Goal: Information Seeking & Learning: Learn about a topic

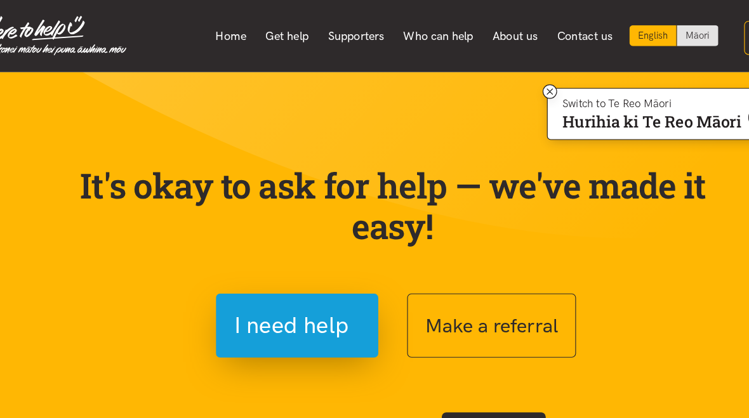
click at [265, 39] on link "Get help" at bounding box center [281, 31] width 55 height 27
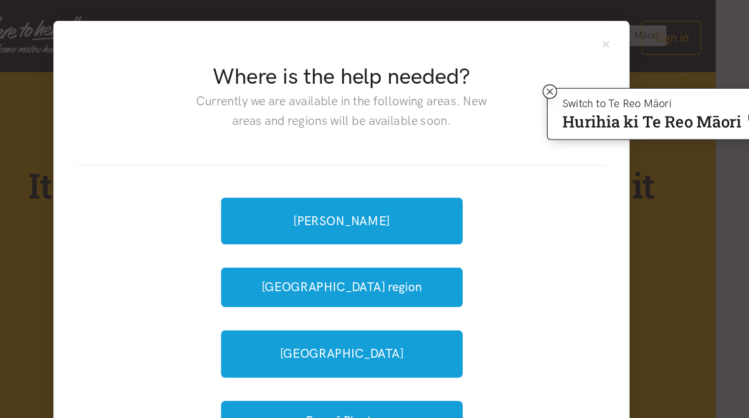
click at [371, 310] on link "[GEOGRAPHIC_DATA]" at bounding box center [329, 311] width 213 height 41
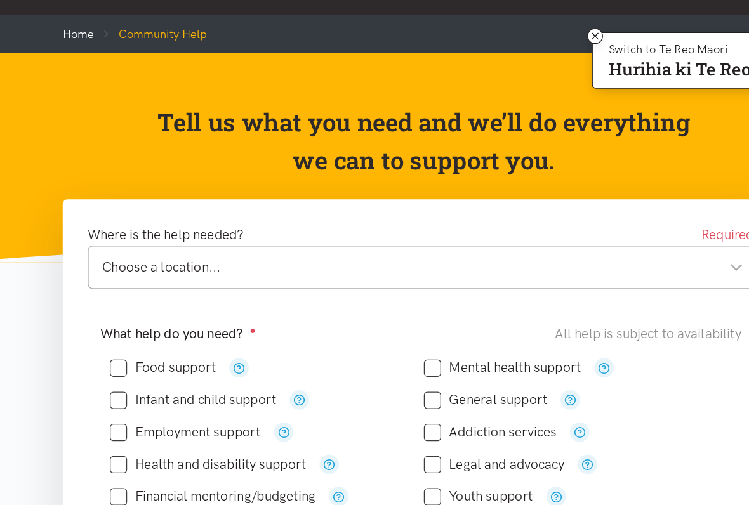
click at [220, 344] on icon "button" at bounding box center [225, 349] width 10 height 10
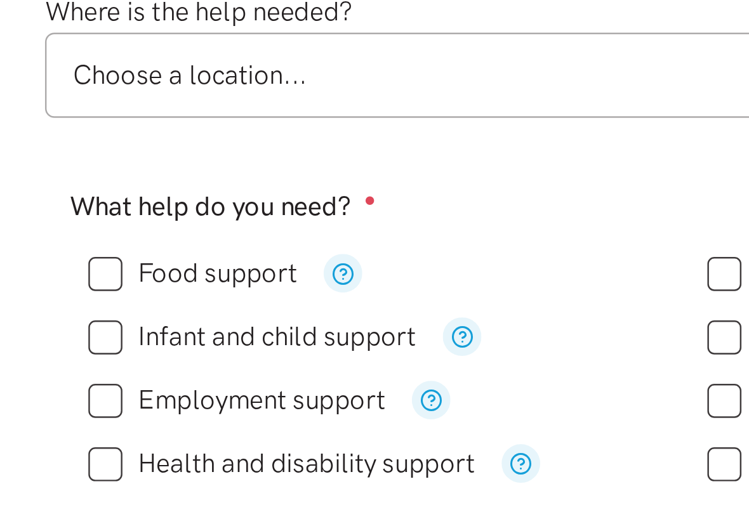
click at [220, 344] on icon "button" at bounding box center [225, 349] width 10 height 10
click at [121, 343] on input "Food support" at bounding box center [164, 348] width 86 height 11
click at [220, 344] on icon "button" at bounding box center [225, 349] width 10 height 10
click at [121, 343] on input "Food support" at bounding box center [164, 348] width 86 height 11
checkbox input "false"
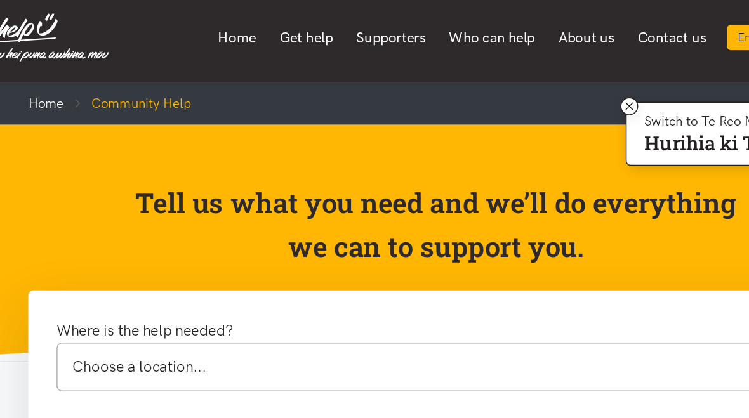
click at [454, 30] on link "About us" at bounding box center [482, 31] width 57 height 27
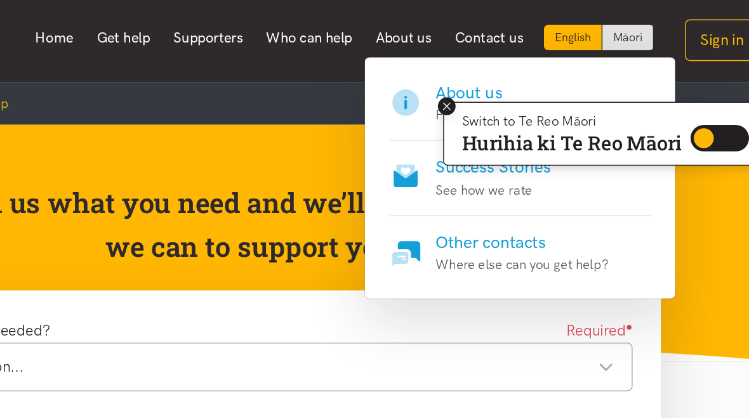
click at [510, 78] on icon at bounding box center [512, 80] width 5 height 5
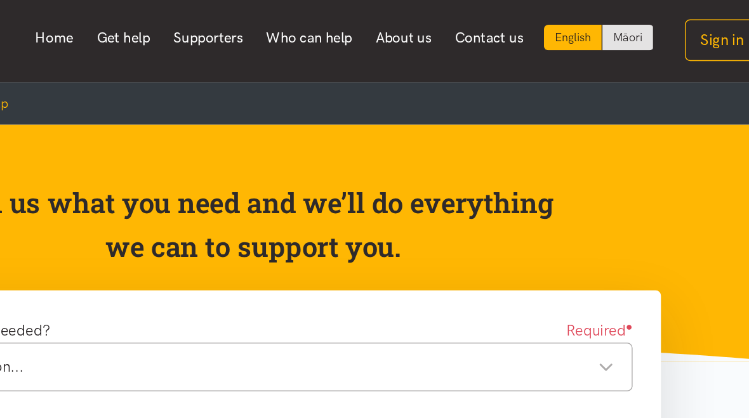
click at [454, 25] on link "About us" at bounding box center [482, 31] width 57 height 27
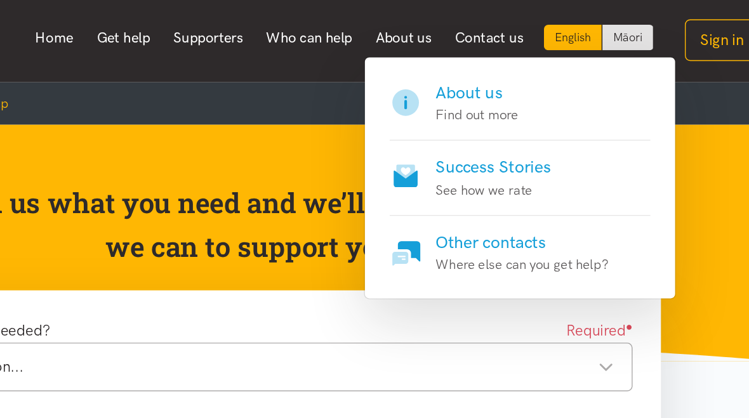
click at [505, 63] on h4 "About us" at bounding box center [534, 71] width 59 height 18
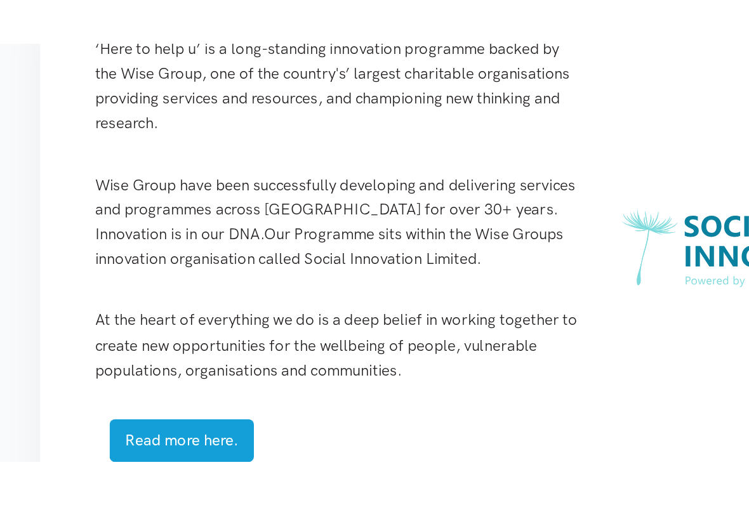
scroll to position [606, 0]
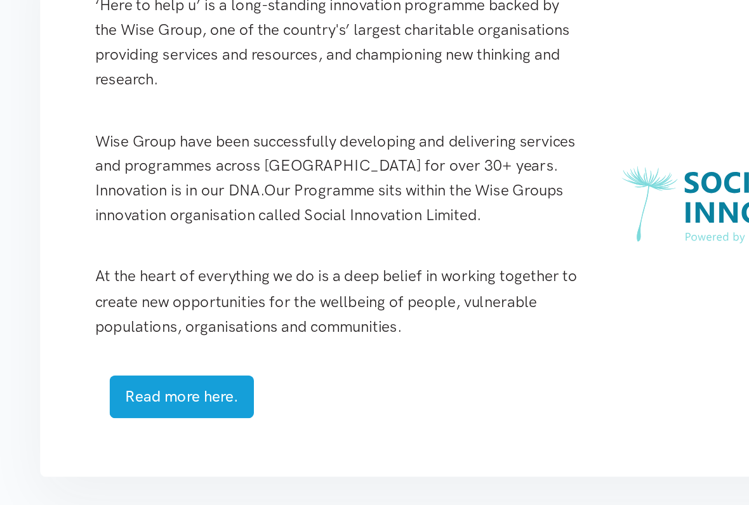
click at [161, 275] on link "Read more here." at bounding box center [168, 276] width 100 height 30
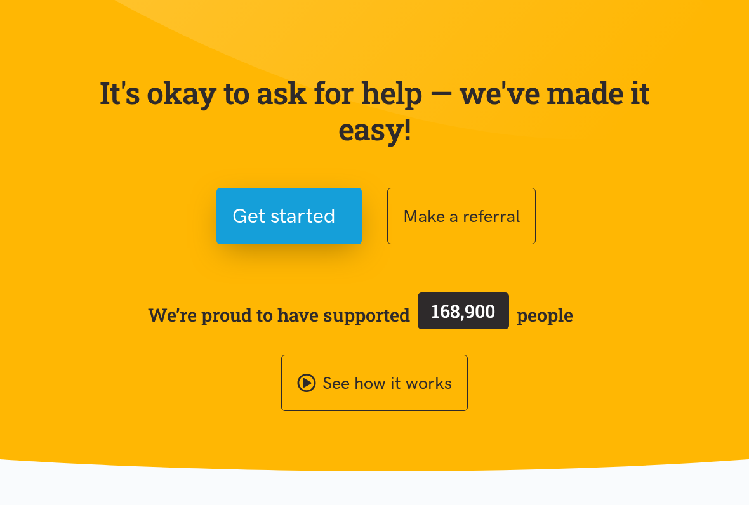
scroll to position [74, 0]
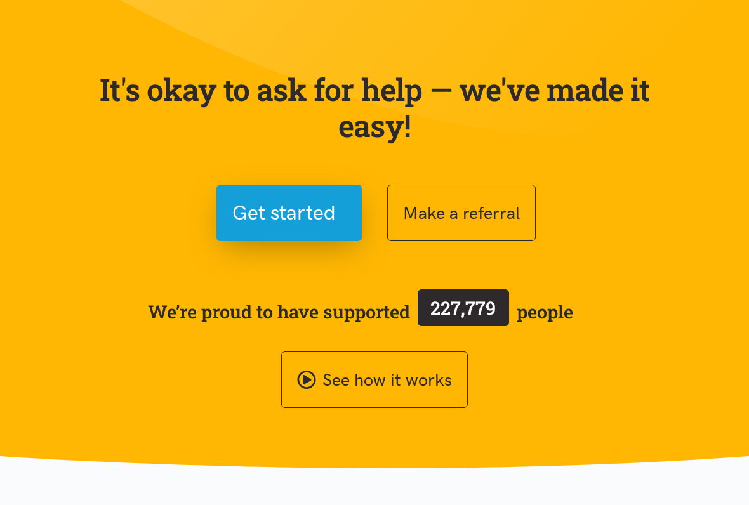
click at [612, 280] on div "It's okay to ask for help — we've made it easy! Get started Make a referral We’…" at bounding box center [374, 224] width 609 height 367
click at [314, 213] on span "Get started" at bounding box center [283, 213] width 103 height 32
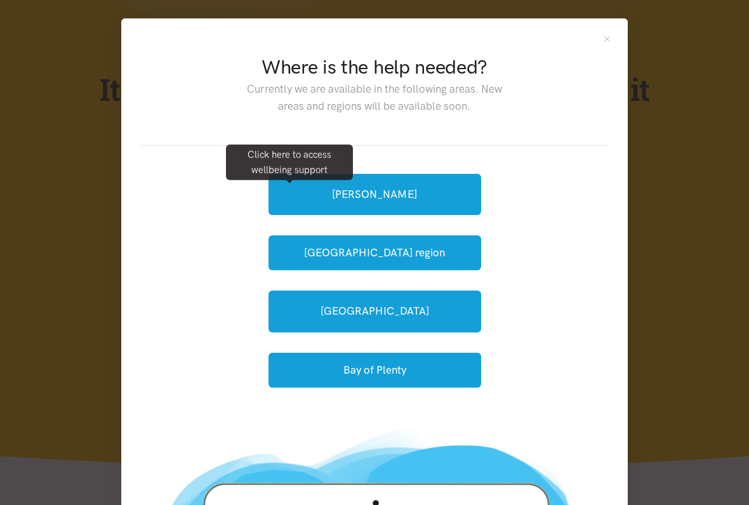
click at [452, 308] on link "[GEOGRAPHIC_DATA]" at bounding box center [374, 311] width 213 height 41
